Goal: Task Accomplishment & Management: Complete application form

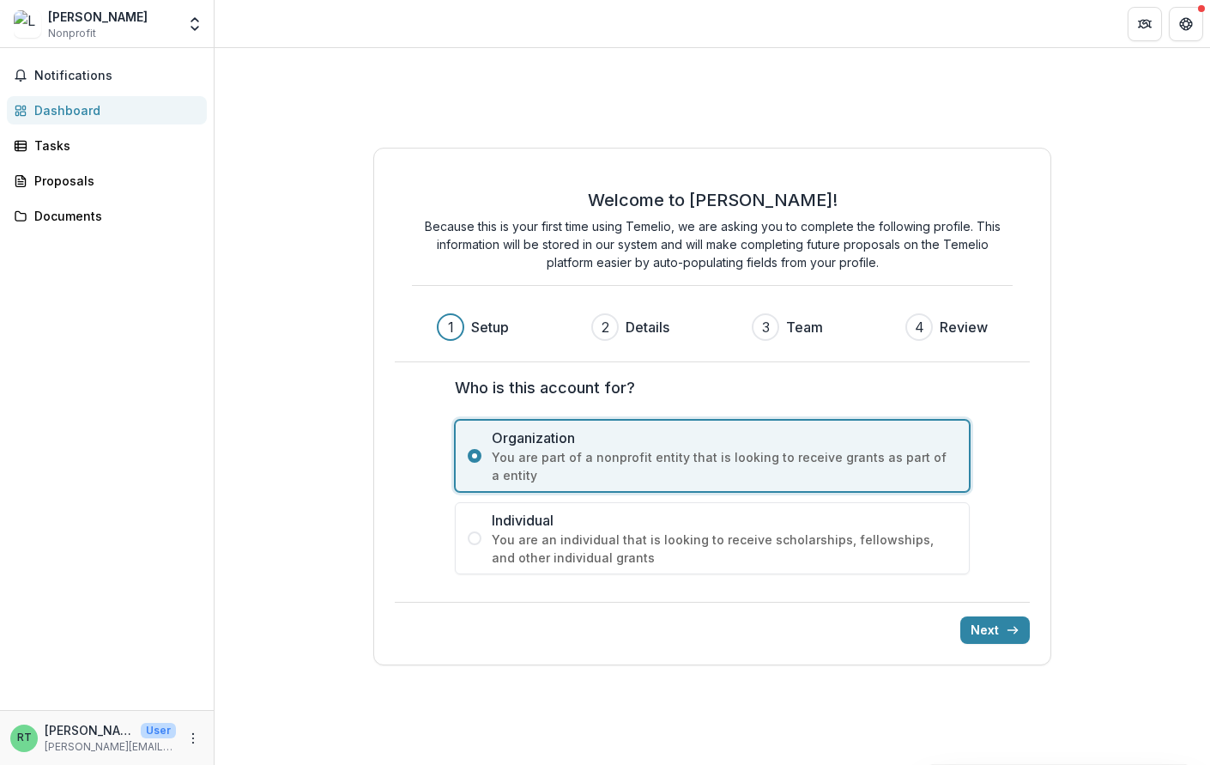
click at [475, 547] on label "Individual You are an individual that is looking to receive scholarships, fello…" at bounding box center [712, 538] width 515 height 72
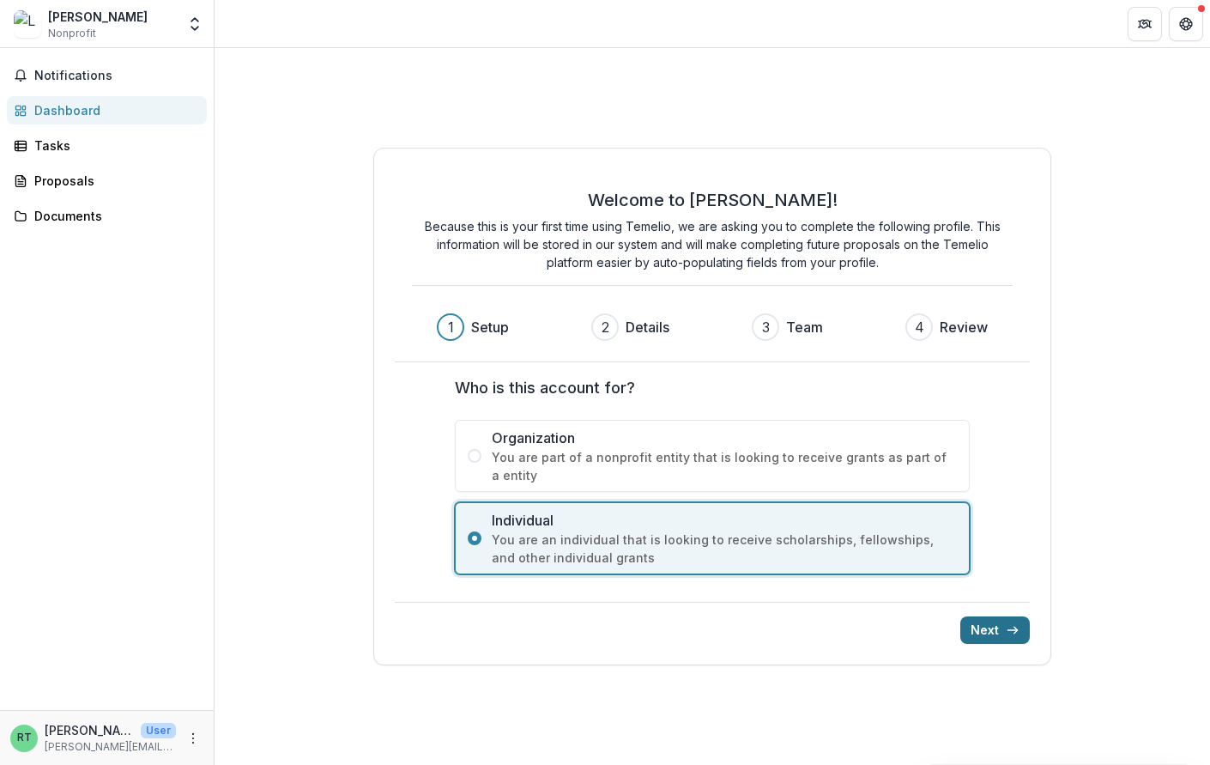
click at [1002, 633] on button "Next" at bounding box center [995, 629] width 70 height 27
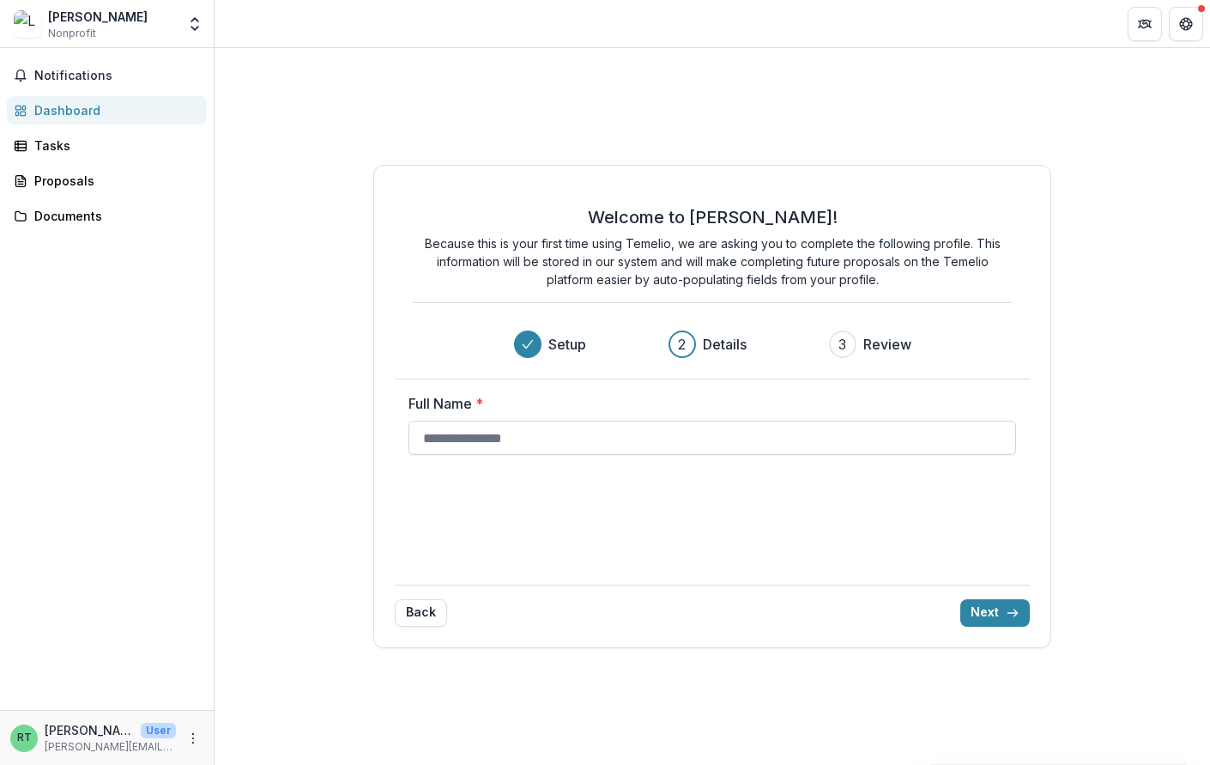
click at [539, 444] on input "Full Name *" at bounding box center [713, 438] width 608 height 34
type input "**********"
click at [989, 616] on button "Next" at bounding box center [995, 612] width 70 height 27
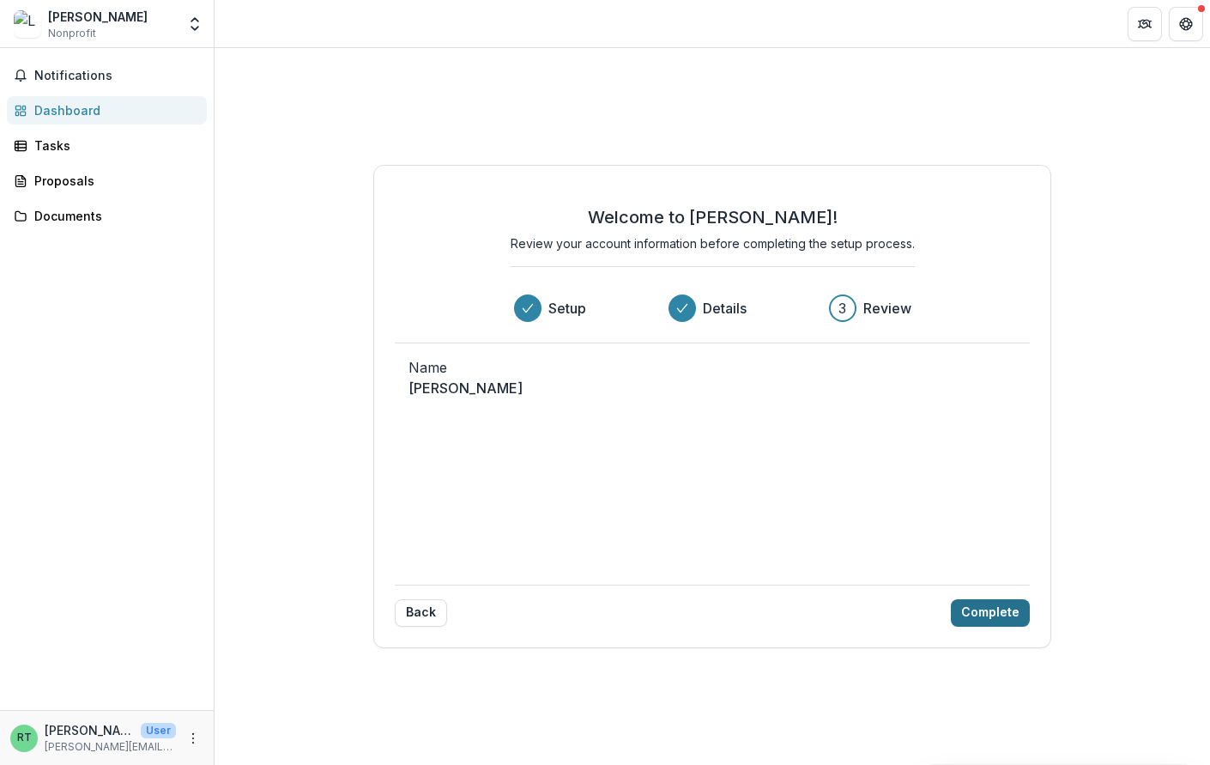
click at [985, 615] on button "Complete" at bounding box center [990, 612] width 79 height 27
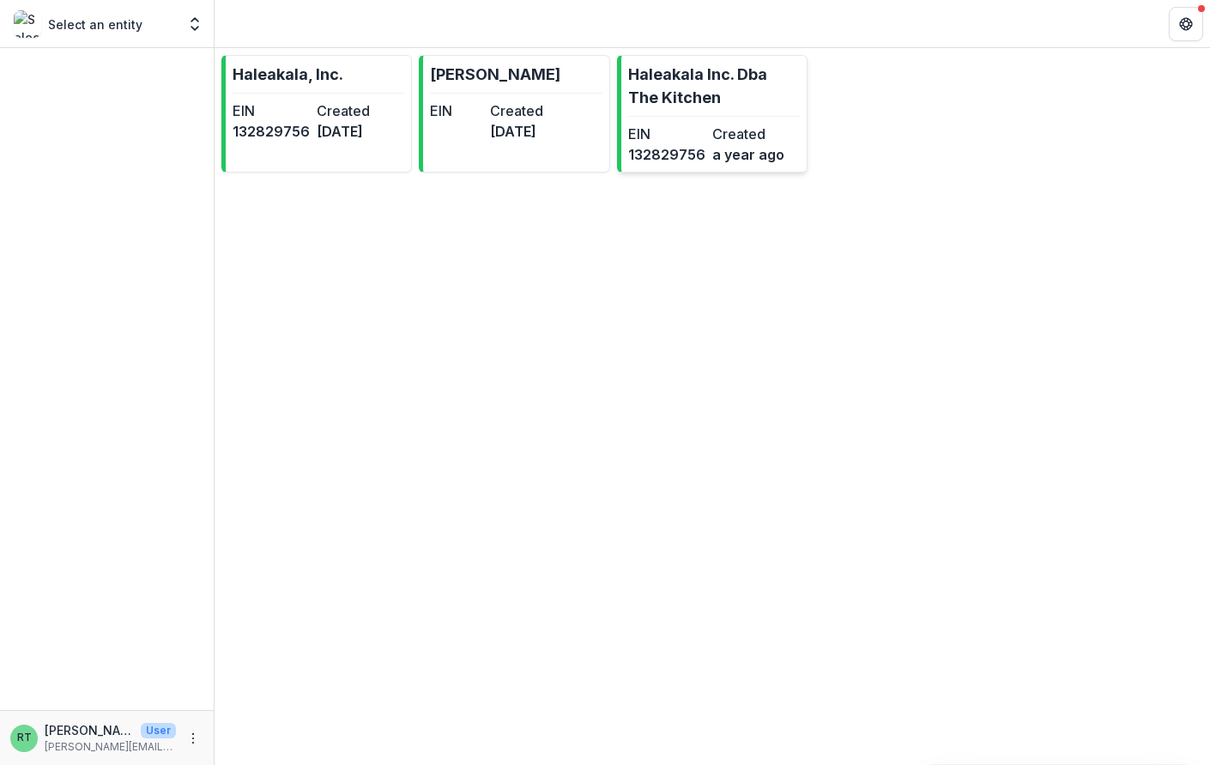
click at [724, 96] on p "Haleakala Inc. Dba The Kitchen" at bounding box center [714, 86] width 172 height 46
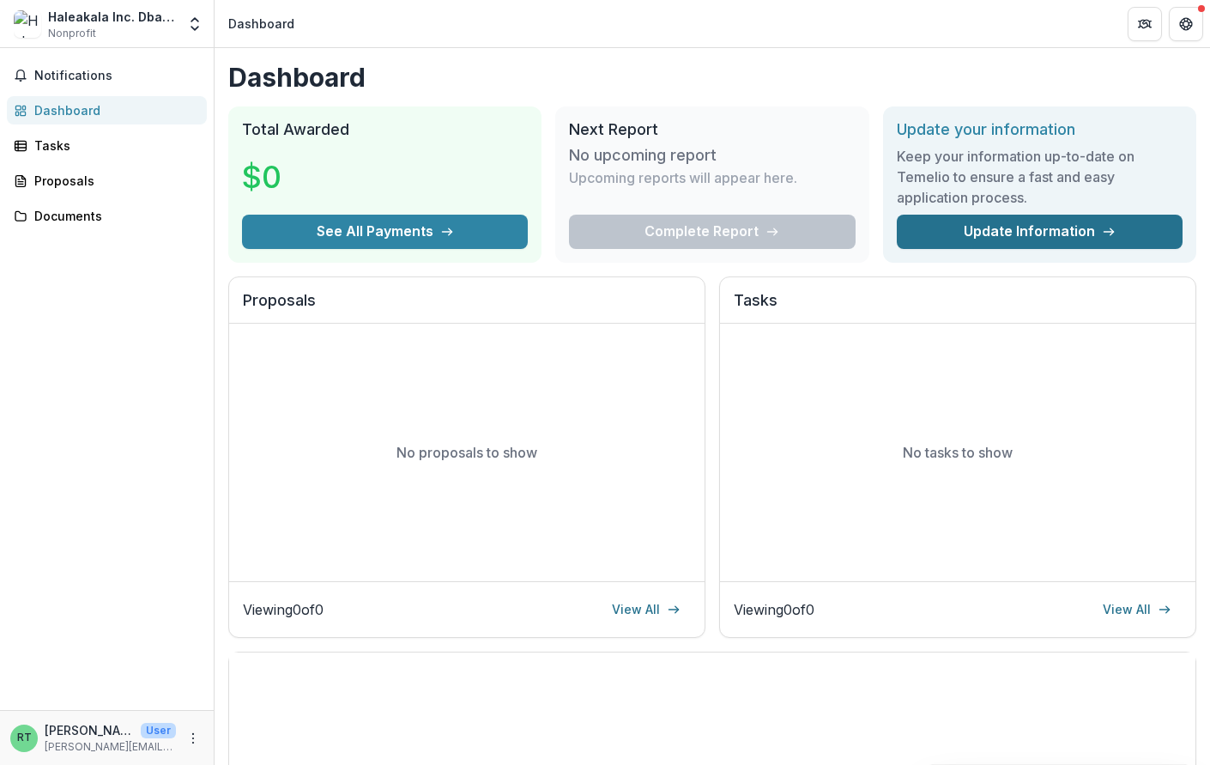
click at [975, 222] on link "Update Information" at bounding box center [1040, 232] width 286 height 34
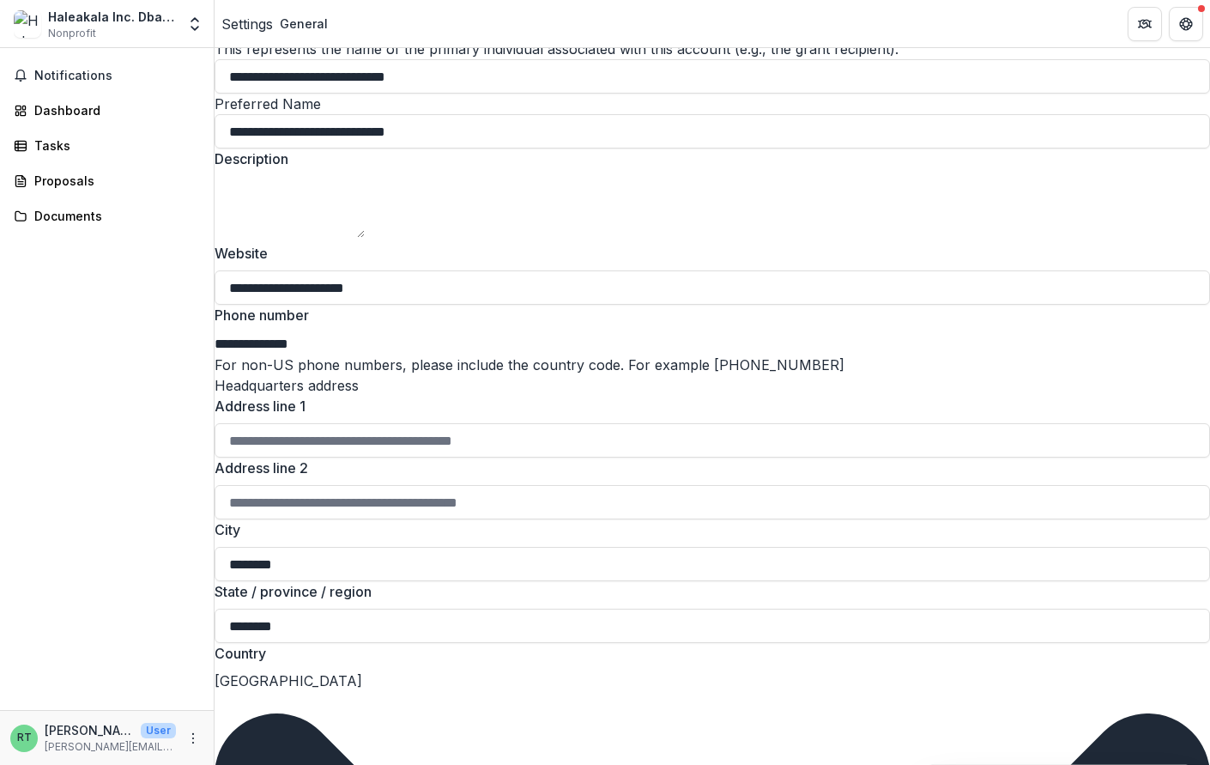
scroll to position [17, 0]
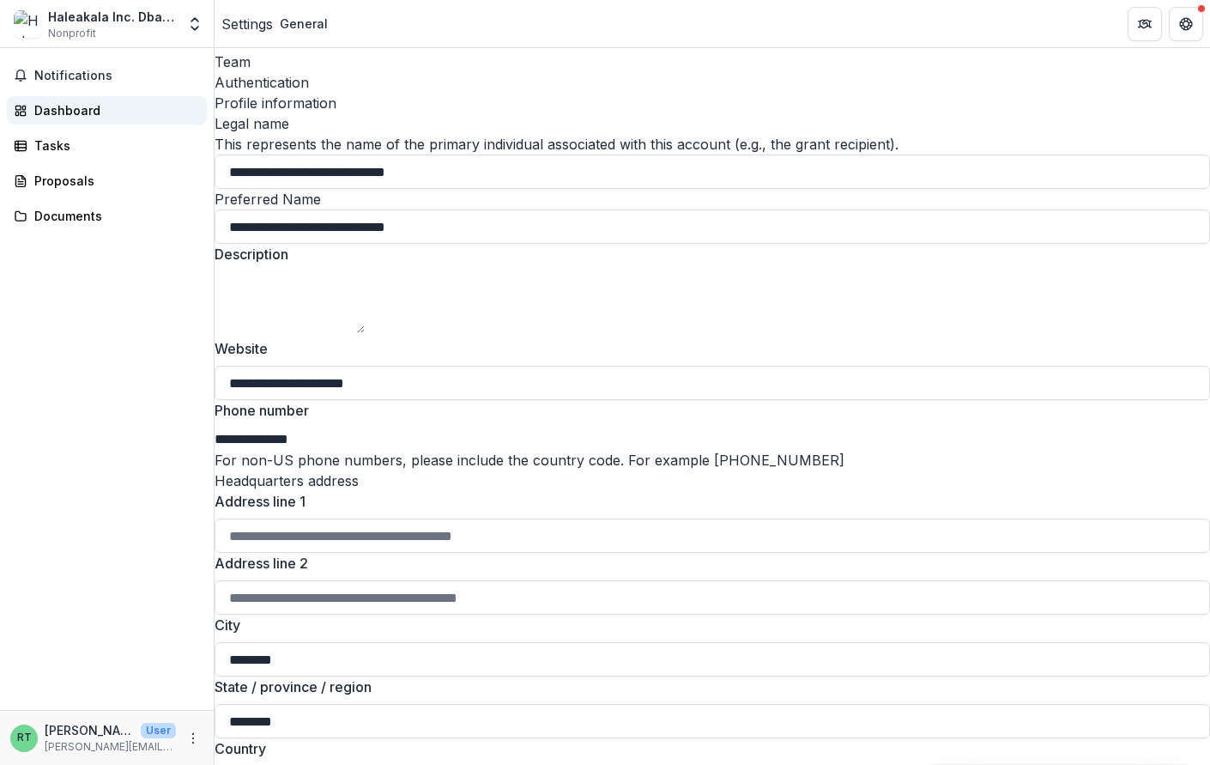
click at [67, 112] on div "Dashboard" at bounding box center [113, 110] width 159 height 18
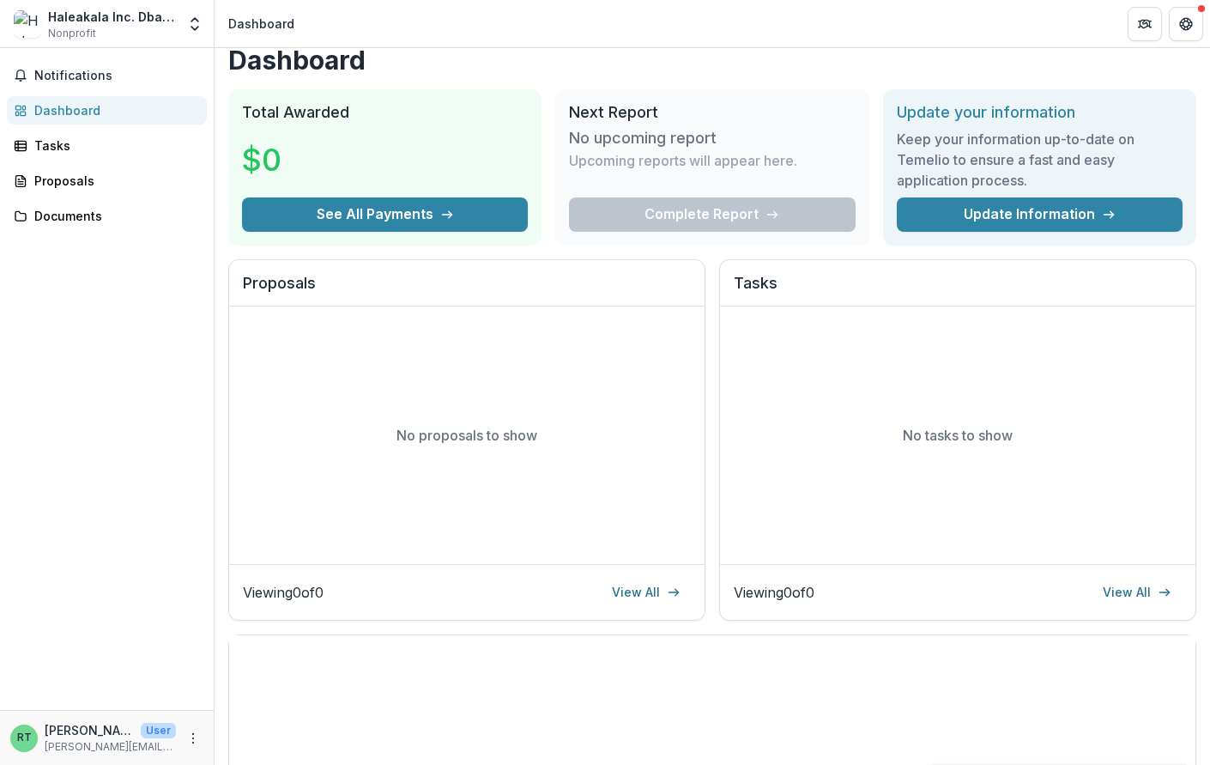
click at [675, 215] on div "Complete Report" at bounding box center [712, 214] width 286 height 34
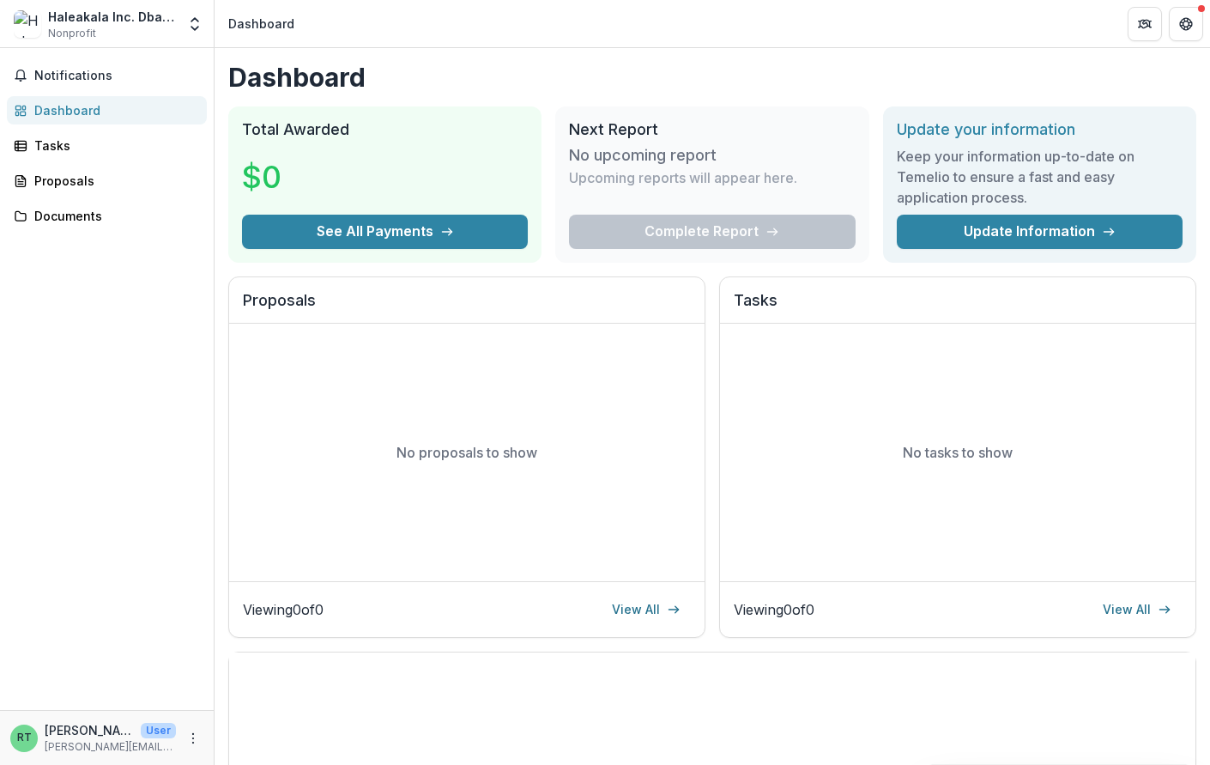
click at [57, 130] on div "Notifications Dashboard Tasks Proposals Documents" at bounding box center [107, 379] width 214 height 662
click at [64, 184] on div "Proposals" at bounding box center [113, 181] width 159 height 18
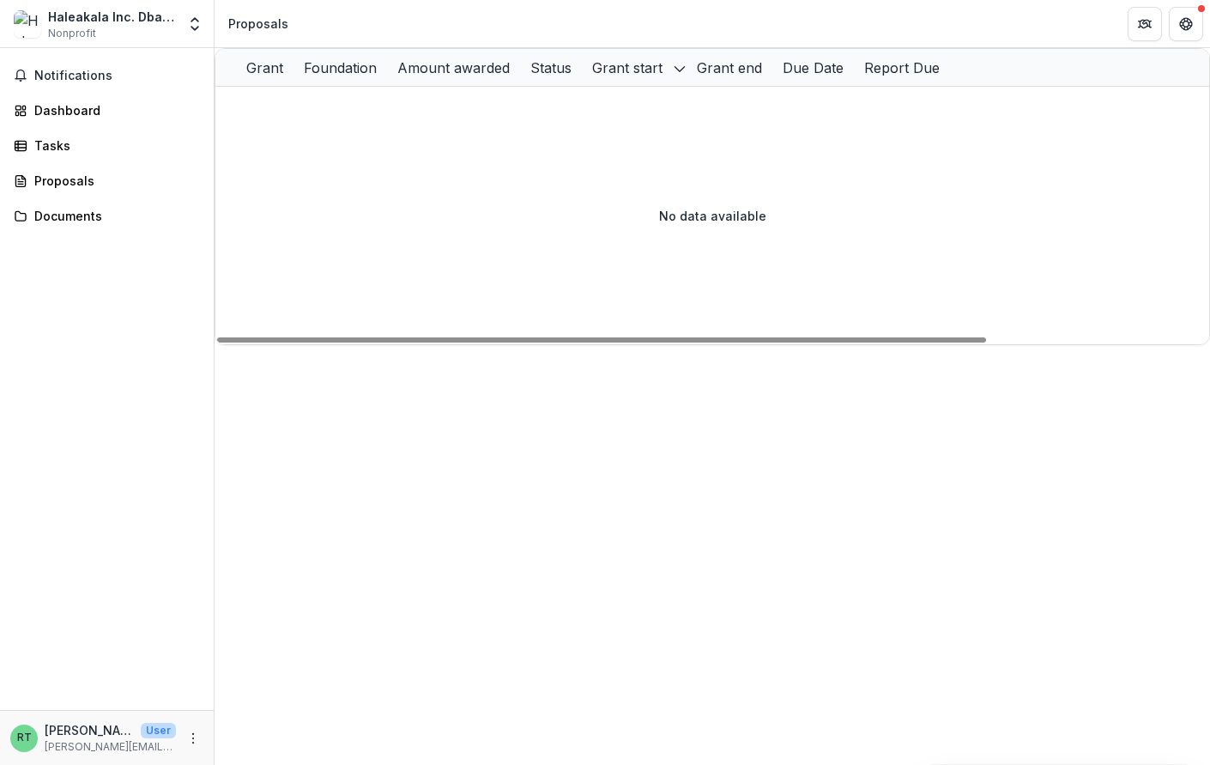
click at [387, 78] on div "Foundation" at bounding box center [341, 68] width 94 height 21
click at [373, 263] on div "No data available" at bounding box center [712, 215] width 994 height 257
click at [71, 75] on span "Notifications" at bounding box center [117, 76] width 166 height 15
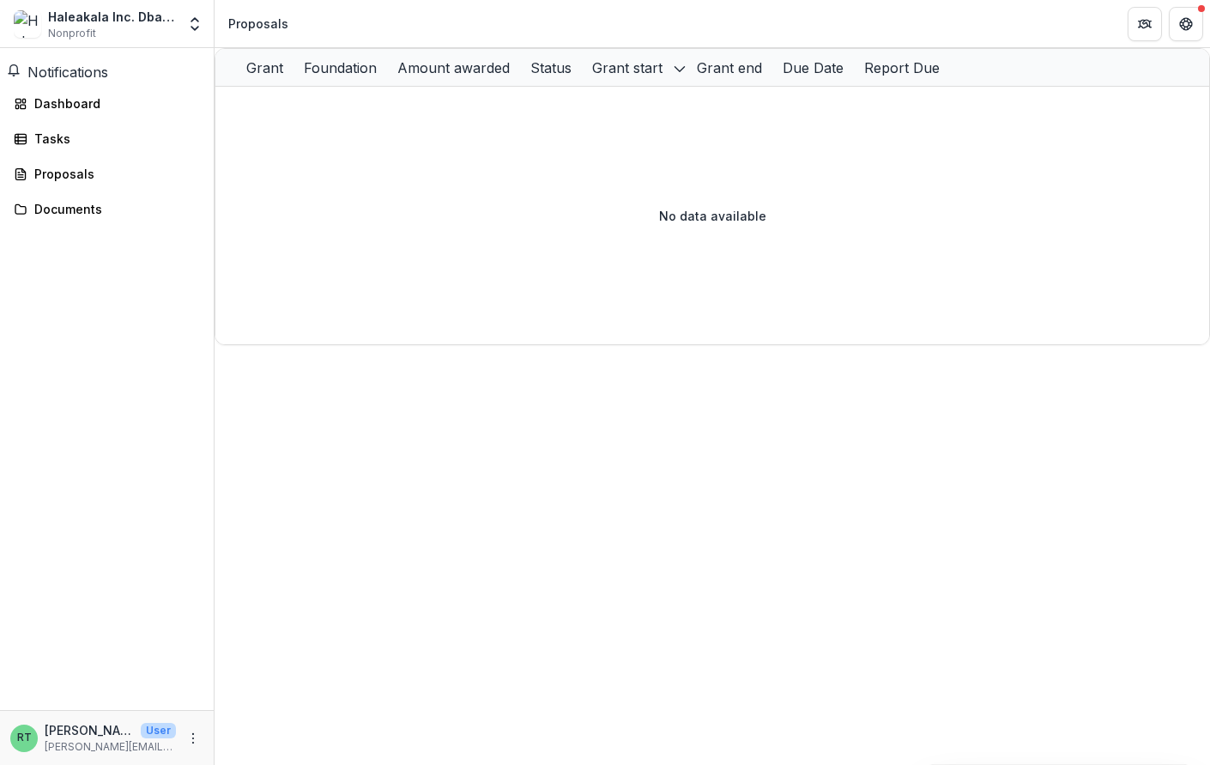
click at [107, 7] on div "Haleakala Inc. Dba The Kitchen Nonprofit Nonprofits Haleakala, Inc. [PERSON_NAM…" at bounding box center [107, 24] width 200 height 34
click at [106, 27] on div "Haleakala Inc. Dba The Kitchen Nonprofit" at bounding box center [112, 24] width 128 height 33
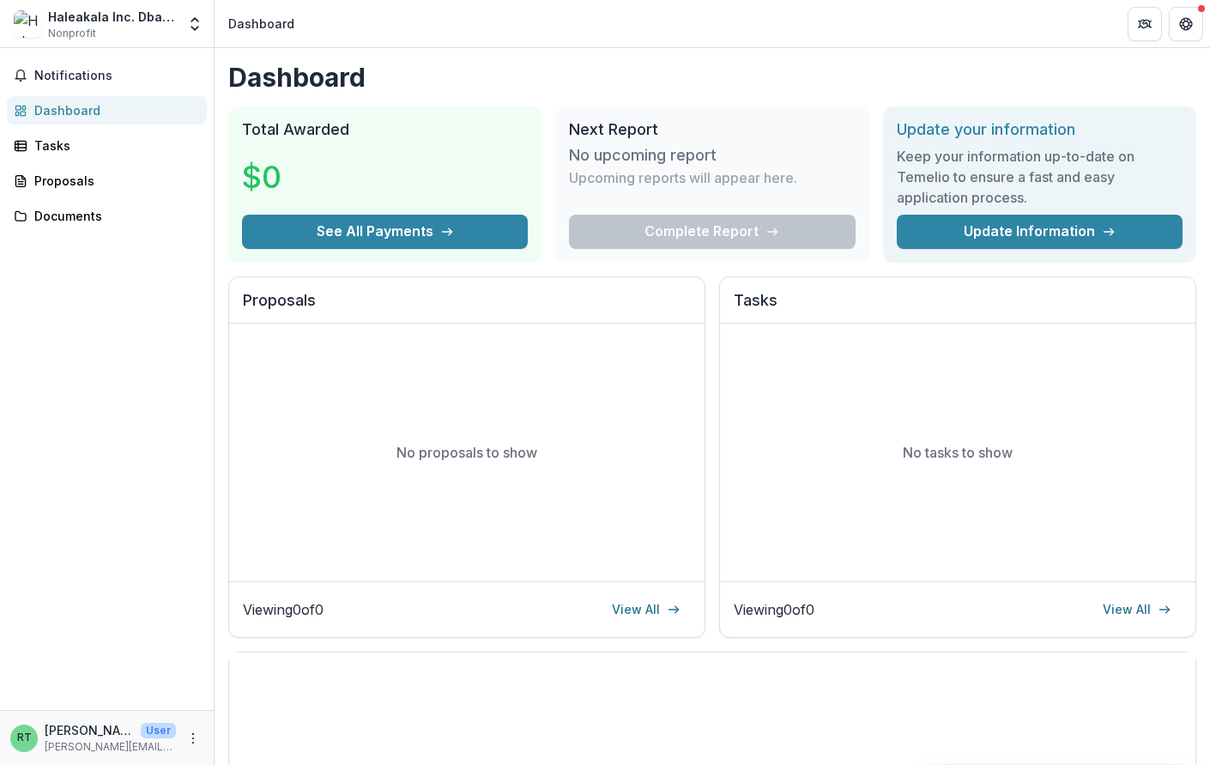
click at [109, 735] on p "[PERSON_NAME]" at bounding box center [89, 730] width 89 height 18
click at [109, 142] on div "Tasks" at bounding box center [113, 145] width 159 height 18
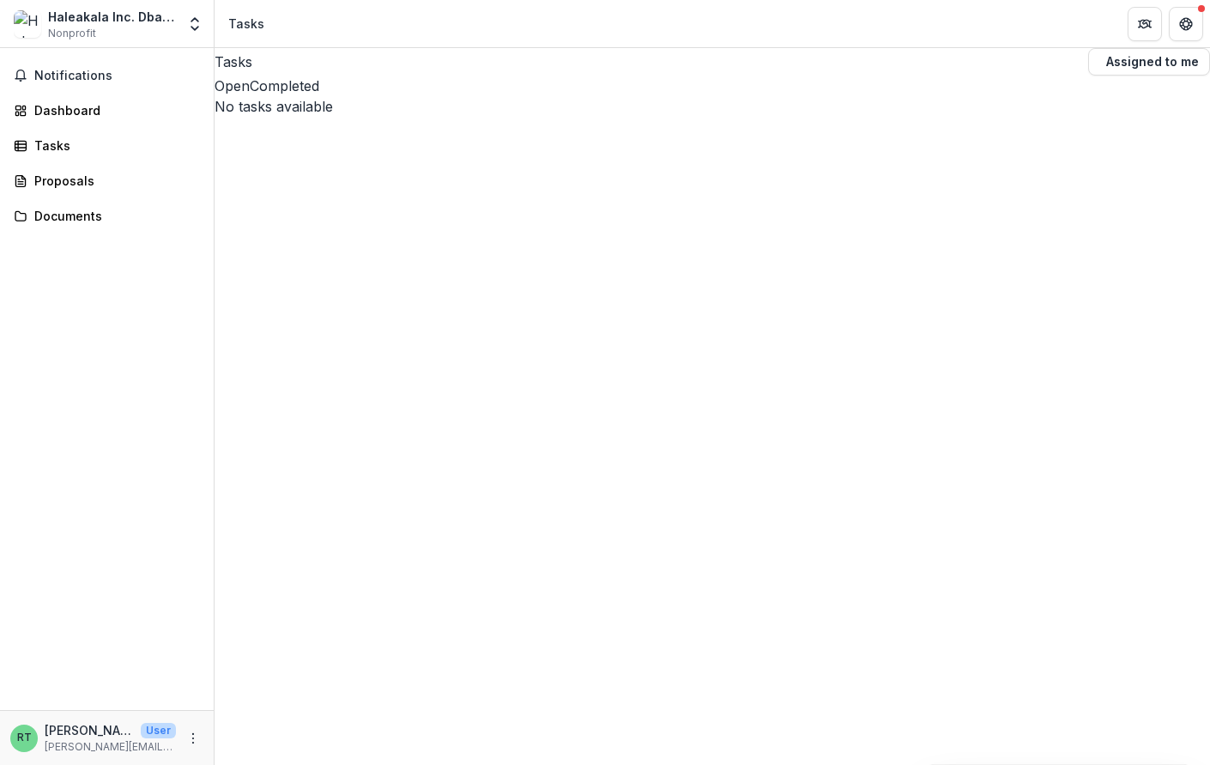
click at [250, 96] on button "Open" at bounding box center [232, 86] width 35 height 21
